Goal: Task Accomplishment & Management: Use online tool/utility

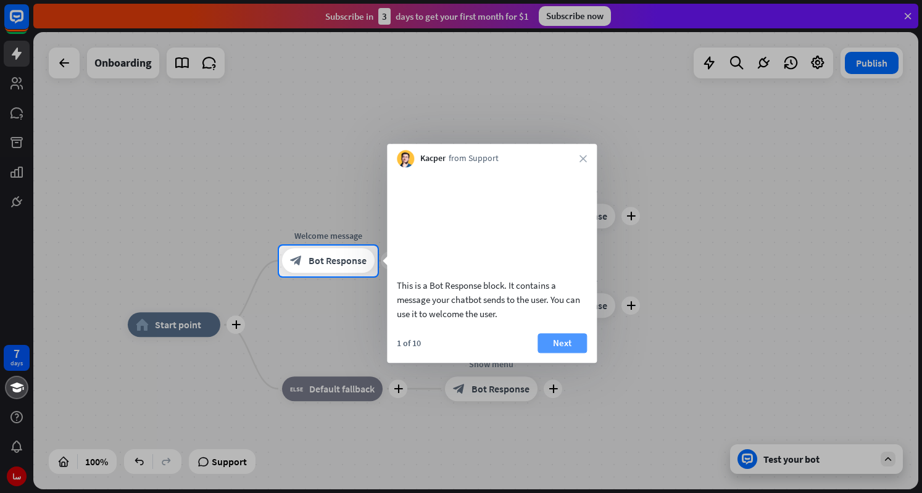
click at [551, 352] on button "Next" at bounding box center [561, 343] width 49 height 20
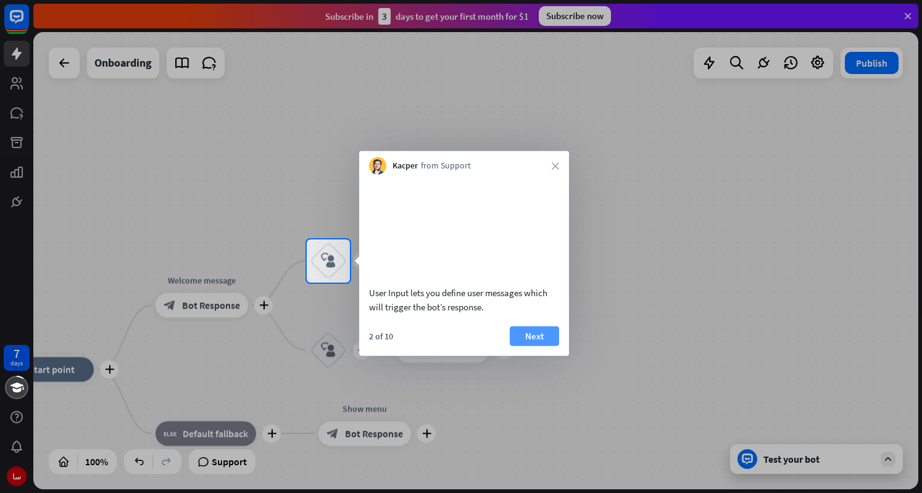
click at [543, 345] on button "Next" at bounding box center [534, 336] width 49 height 20
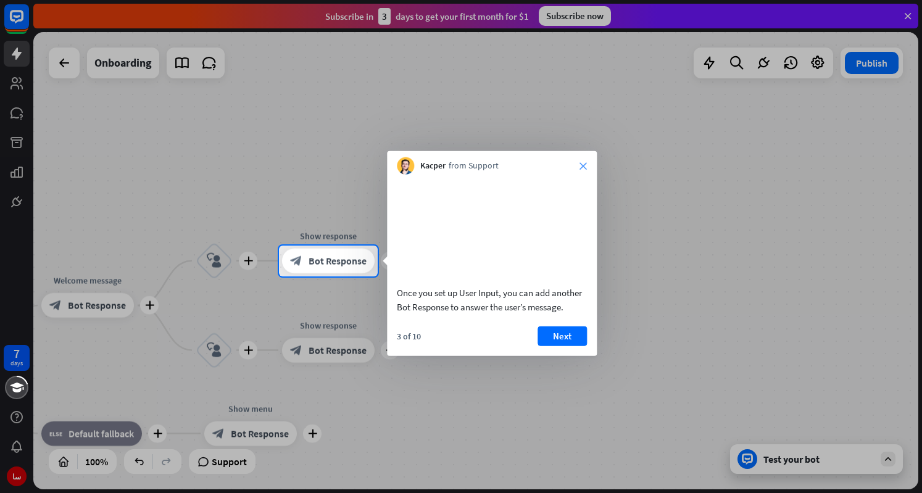
click at [585, 165] on icon "close" at bounding box center [582, 165] width 7 height 7
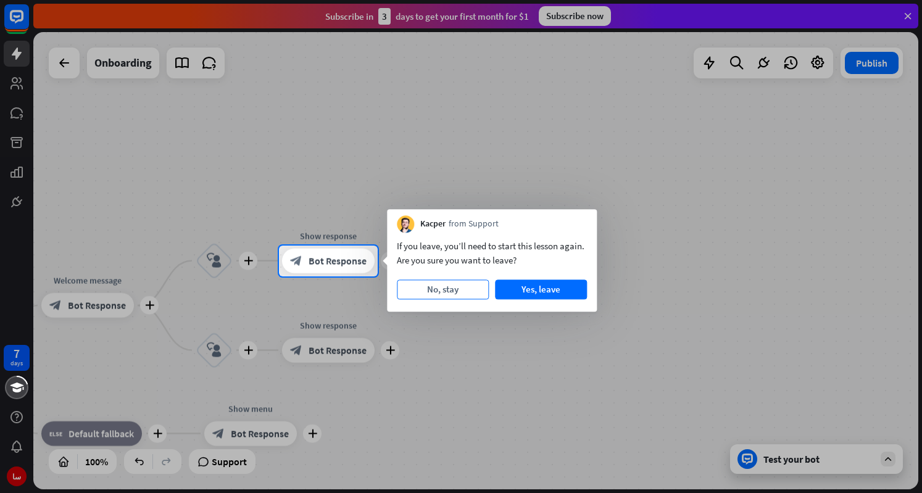
click at [450, 290] on button "No, stay" at bounding box center [443, 289] width 92 height 20
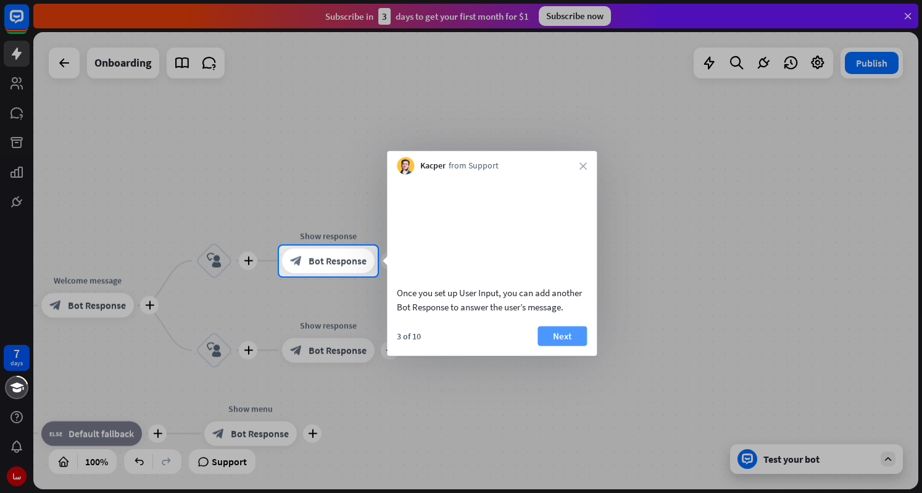
click at [551, 341] on button "Next" at bounding box center [561, 336] width 49 height 20
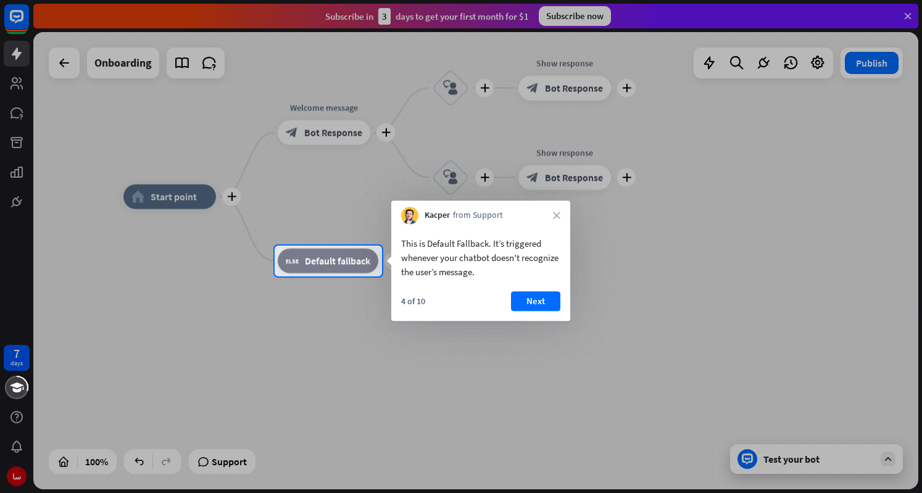
click at [806, 463] on div at bounding box center [461, 384] width 922 height 217
click at [534, 302] on button "Next" at bounding box center [535, 301] width 49 height 20
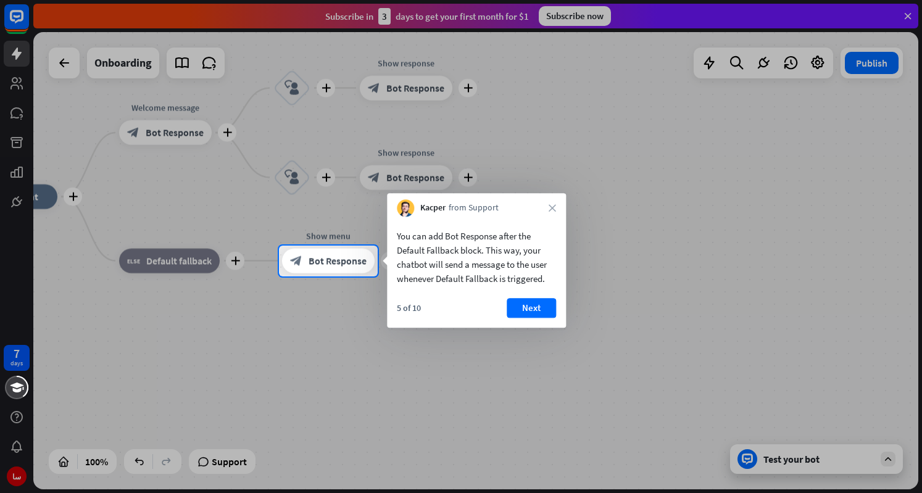
click at [535, 303] on button "Next" at bounding box center [530, 308] width 49 height 20
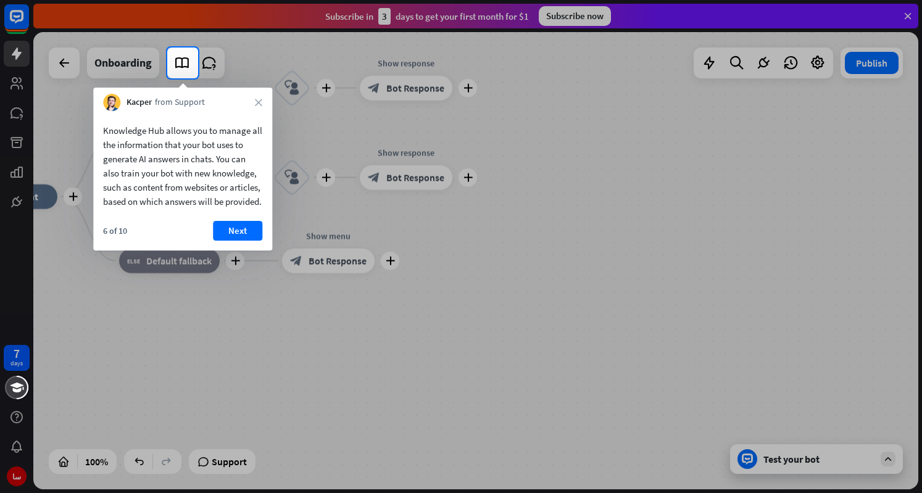
click at [216, 234] on div "Knowledge Hub allows you to manage all the information that your bot uses to ge…" at bounding box center [182, 180] width 179 height 139
click at [248, 240] on button "Next" at bounding box center [237, 231] width 49 height 20
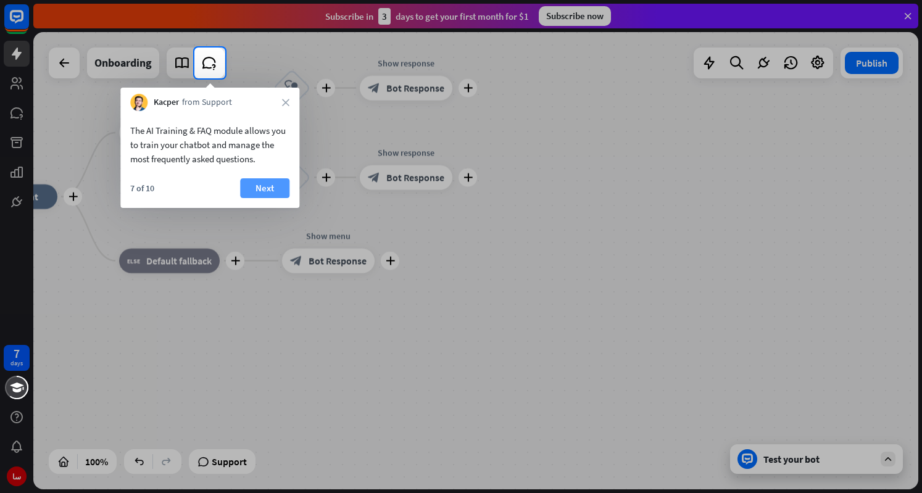
click at [259, 182] on button "Next" at bounding box center [264, 188] width 49 height 20
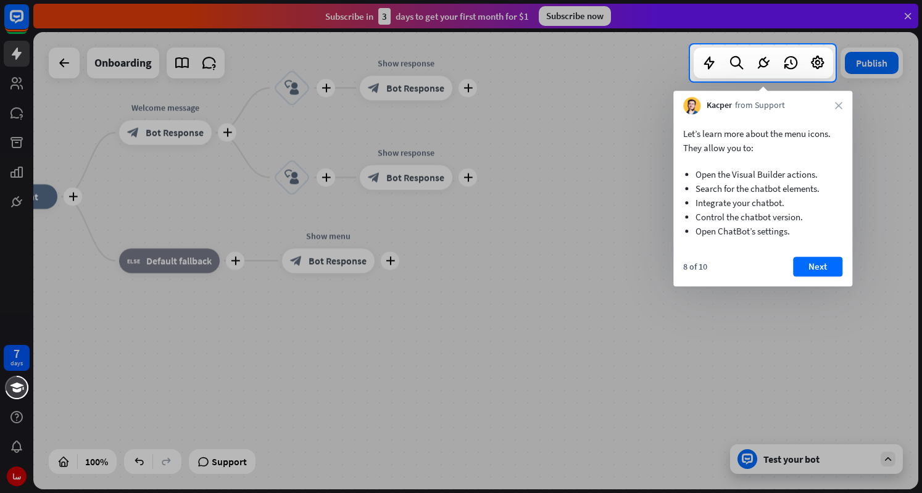
click at [811, 267] on button "Next" at bounding box center [817, 267] width 49 height 20
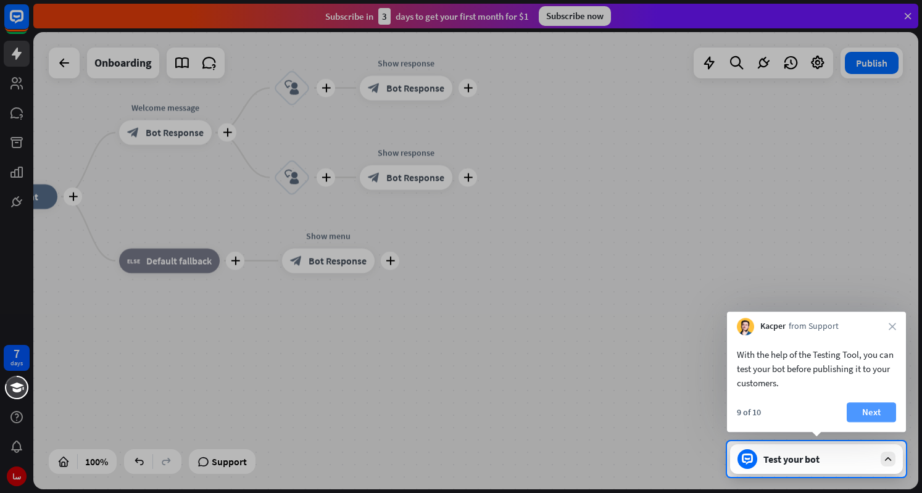
click at [875, 404] on button "Next" at bounding box center [870, 412] width 49 height 20
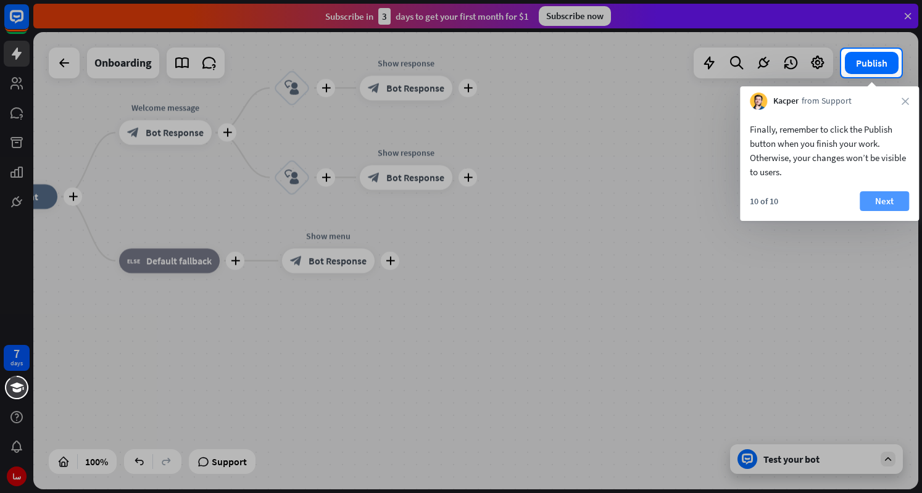
click at [877, 199] on button "Next" at bounding box center [883, 201] width 49 height 20
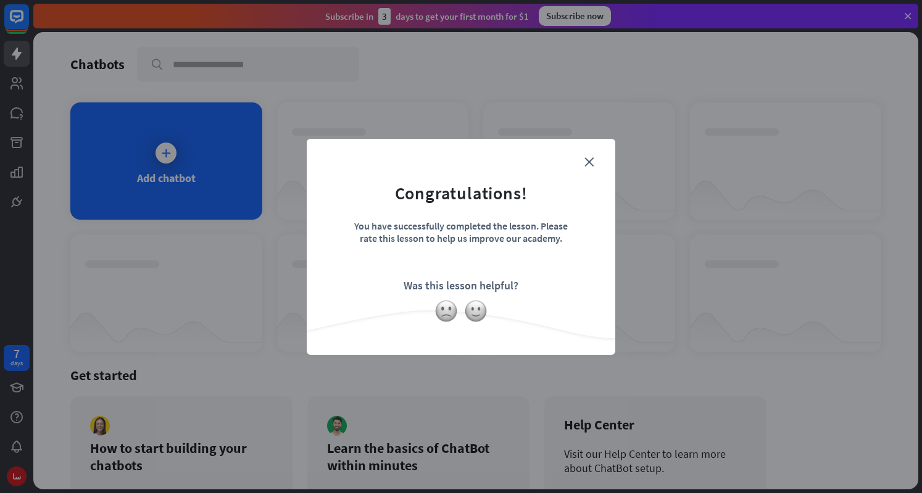
click at [588, 166] on form "Congratulations! You have successfully completed the lesson. Please rate this l…" at bounding box center [461, 227] width 278 height 147
click at [588, 158] on icon "close" at bounding box center [588, 161] width 9 height 9
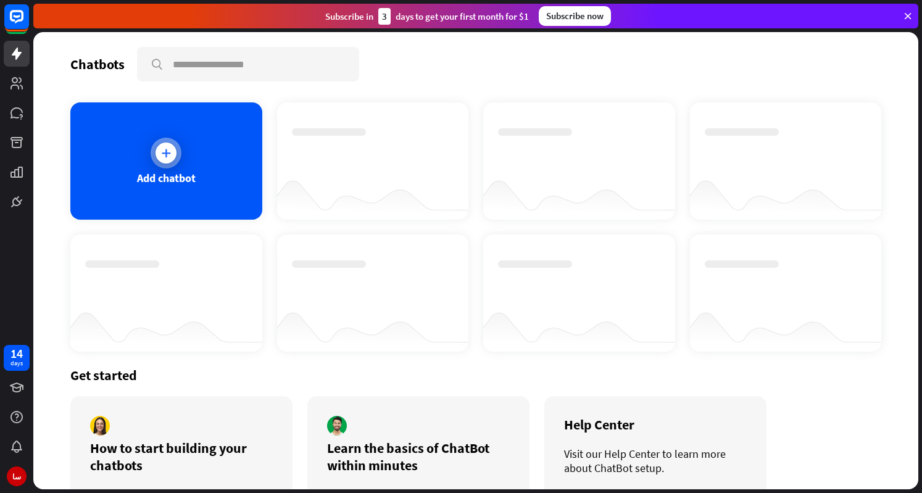
click at [200, 145] on div "Add chatbot" at bounding box center [166, 160] width 192 height 117
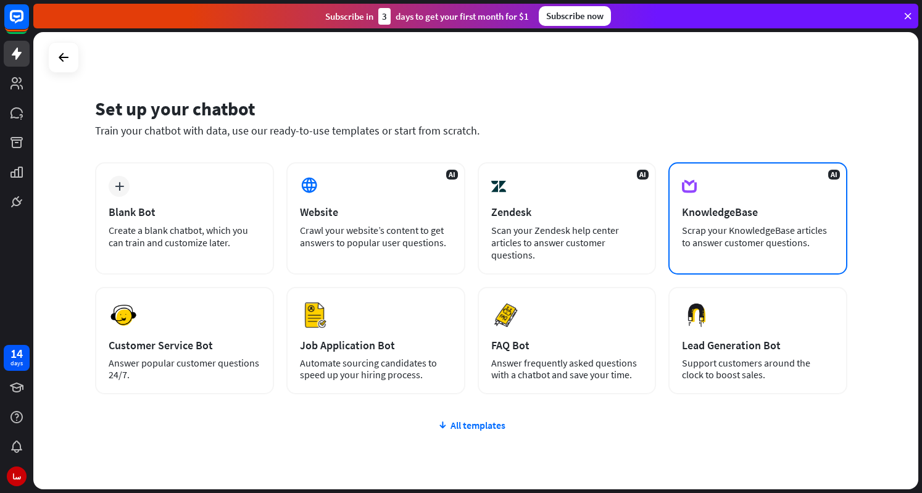
click at [714, 208] on div "KnowledgeBase" at bounding box center [758, 212] width 152 height 14
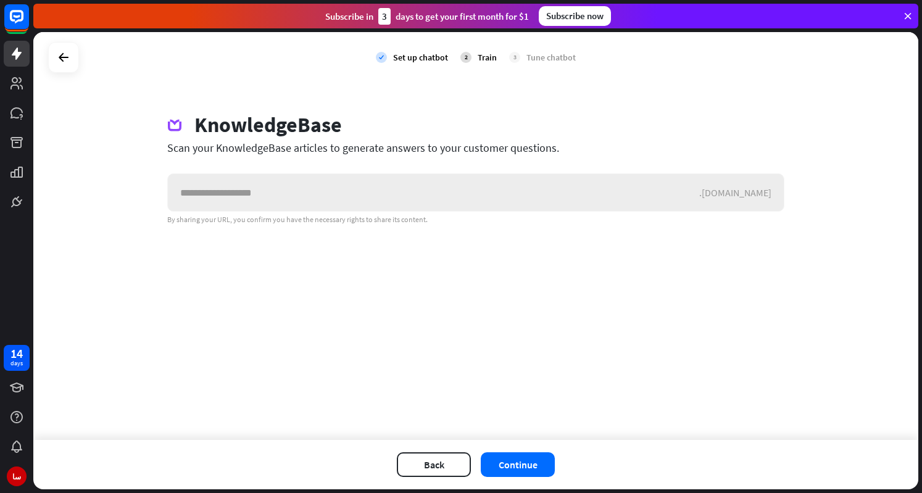
click at [290, 186] on input "text" at bounding box center [433, 192] width 531 height 37
click at [289, 188] on input "text" at bounding box center [433, 192] width 531 height 37
click at [256, 200] on input "text" at bounding box center [433, 192] width 531 height 37
click at [23, 57] on icon at bounding box center [16, 53] width 15 height 15
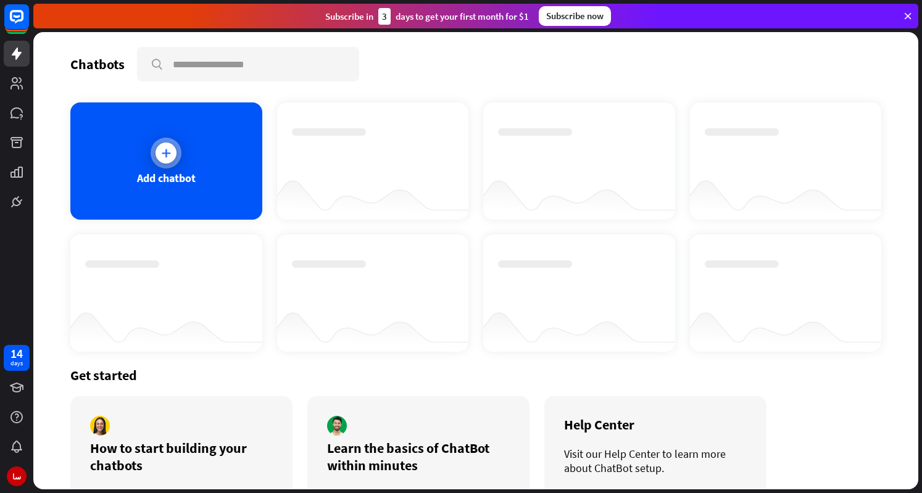
click at [149, 134] on div "Add chatbot" at bounding box center [166, 160] width 192 height 117
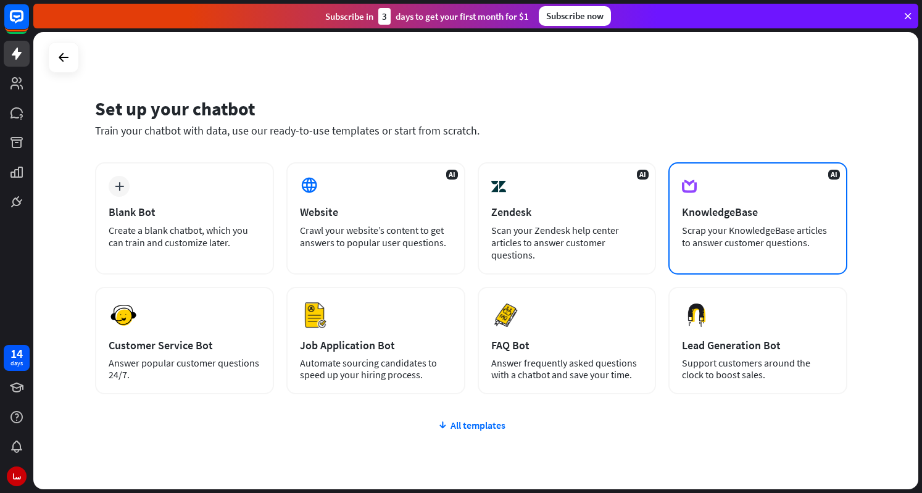
click at [717, 222] on div "AI KnowledgeBase Scrap your KnowledgeBase articles to answer customer questions." at bounding box center [757, 218] width 179 height 112
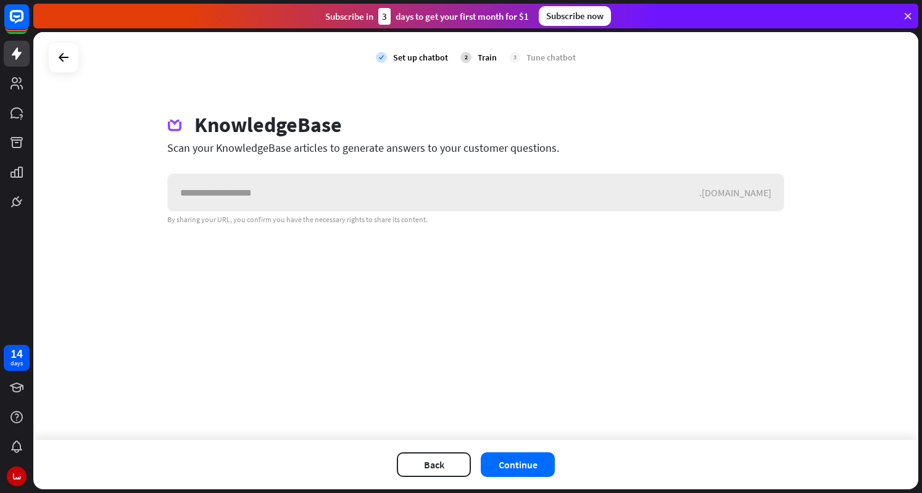
click at [699, 192] on input "text" at bounding box center [433, 192] width 531 height 37
